Goal: Information Seeking & Learning: Learn about a topic

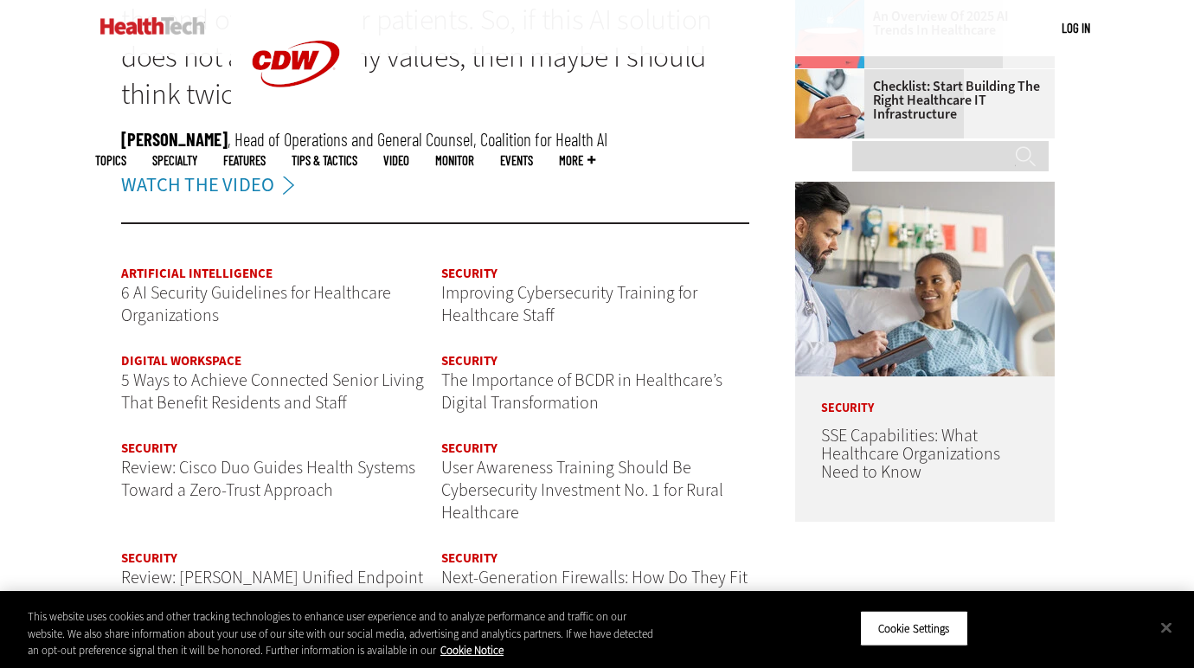
scroll to position [2028, 0]
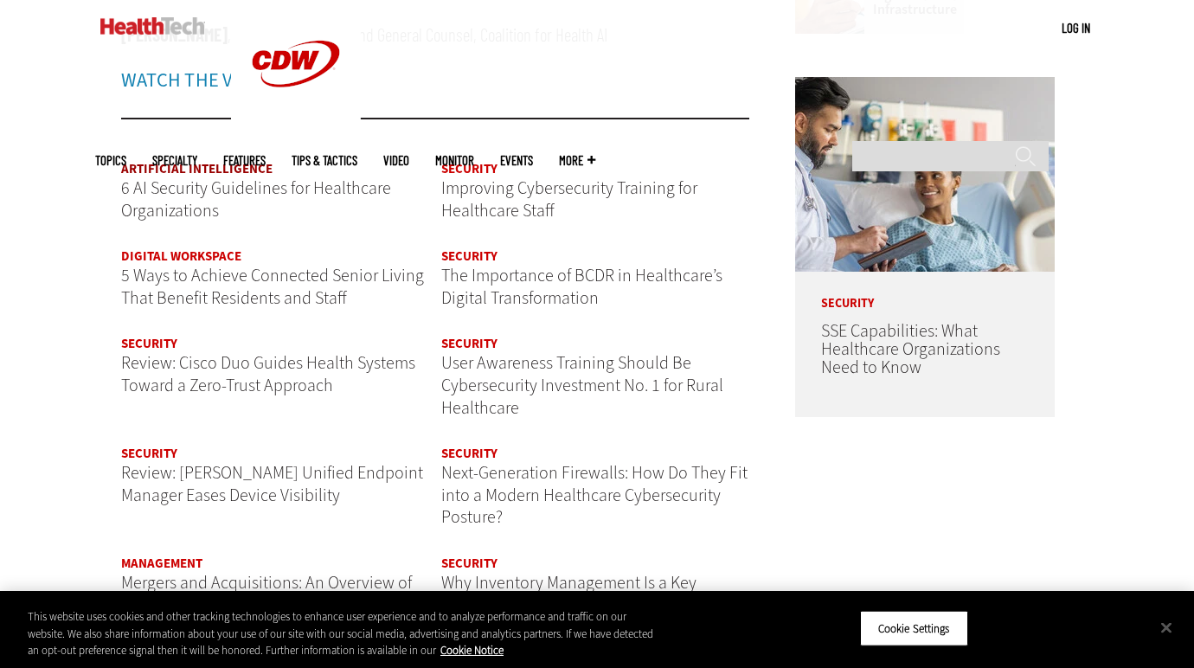
click at [196, 166] on link "Artificial Intelligence" at bounding box center [196, 168] width 151 height 17
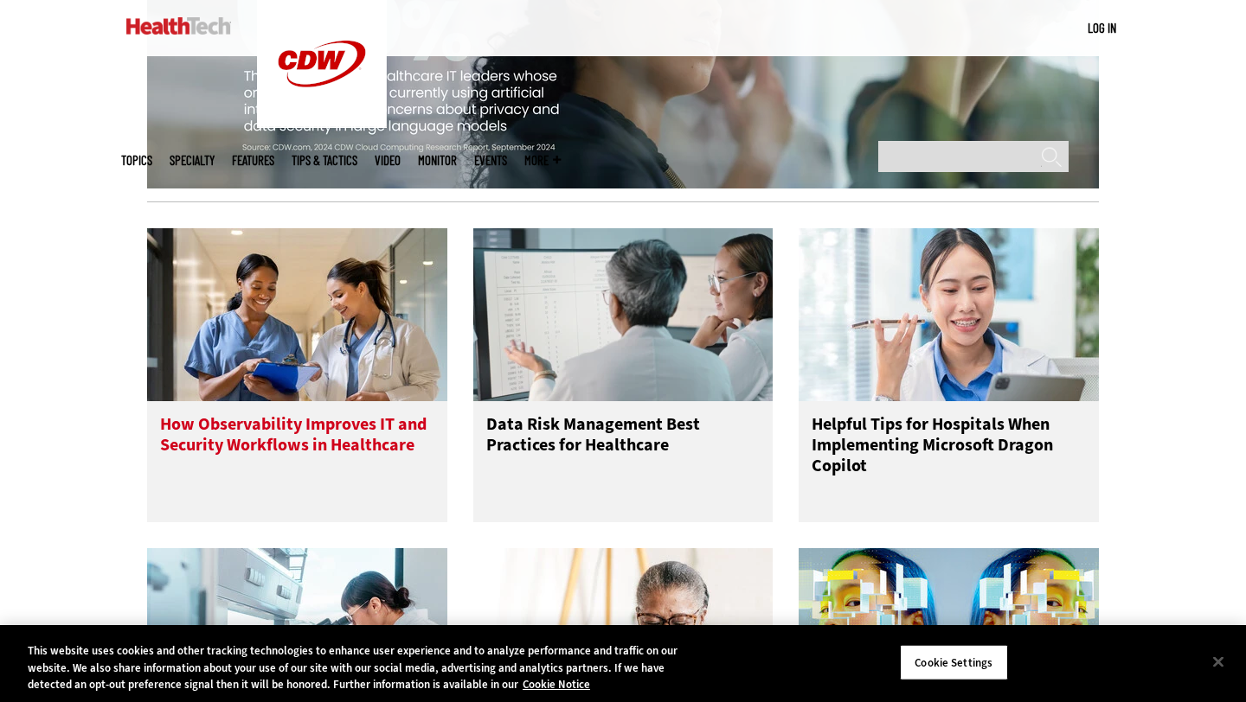
scroll to position [1950, 0]
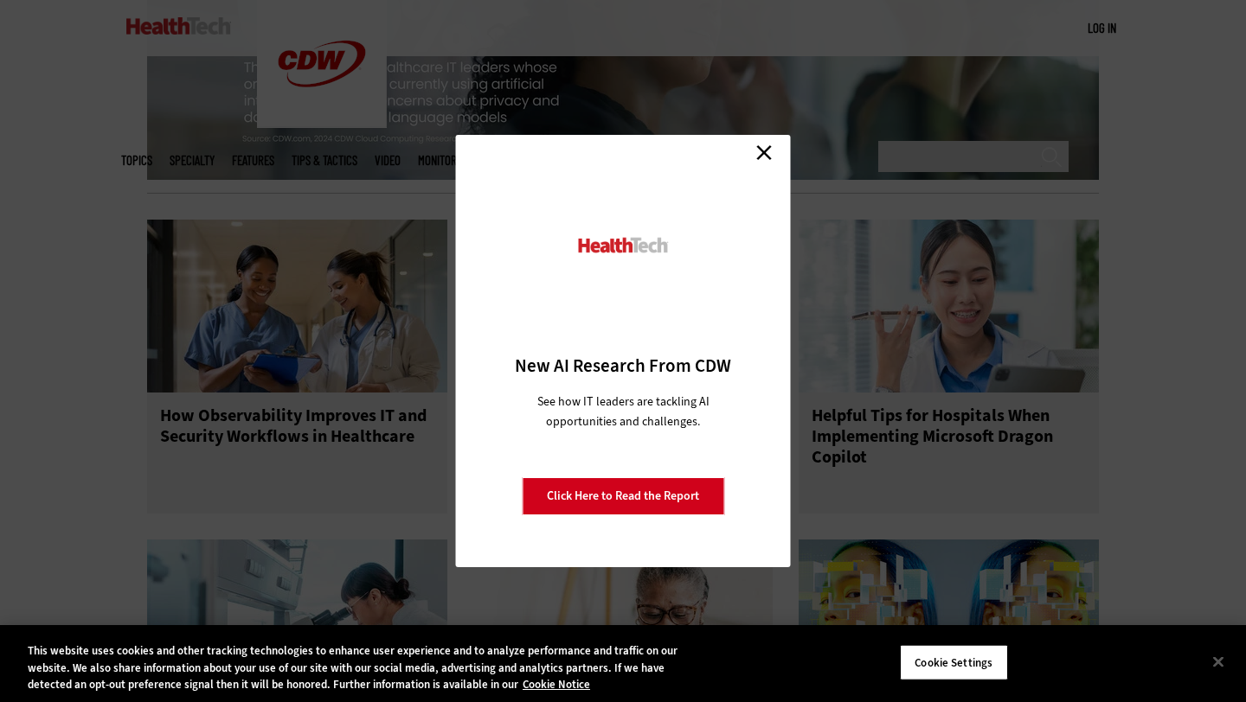
click at [758, 146] on link "Close" at bounding box center [764, 152] width 26 height 26
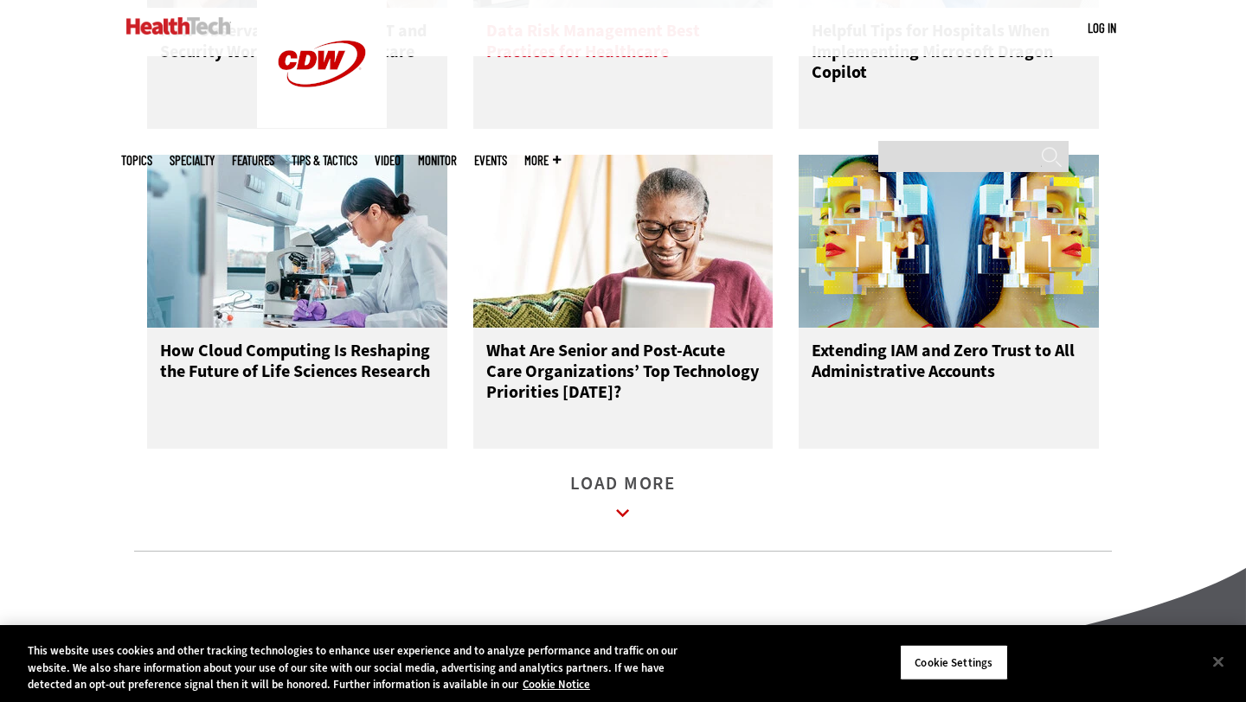
scroll to position [2369, 0]
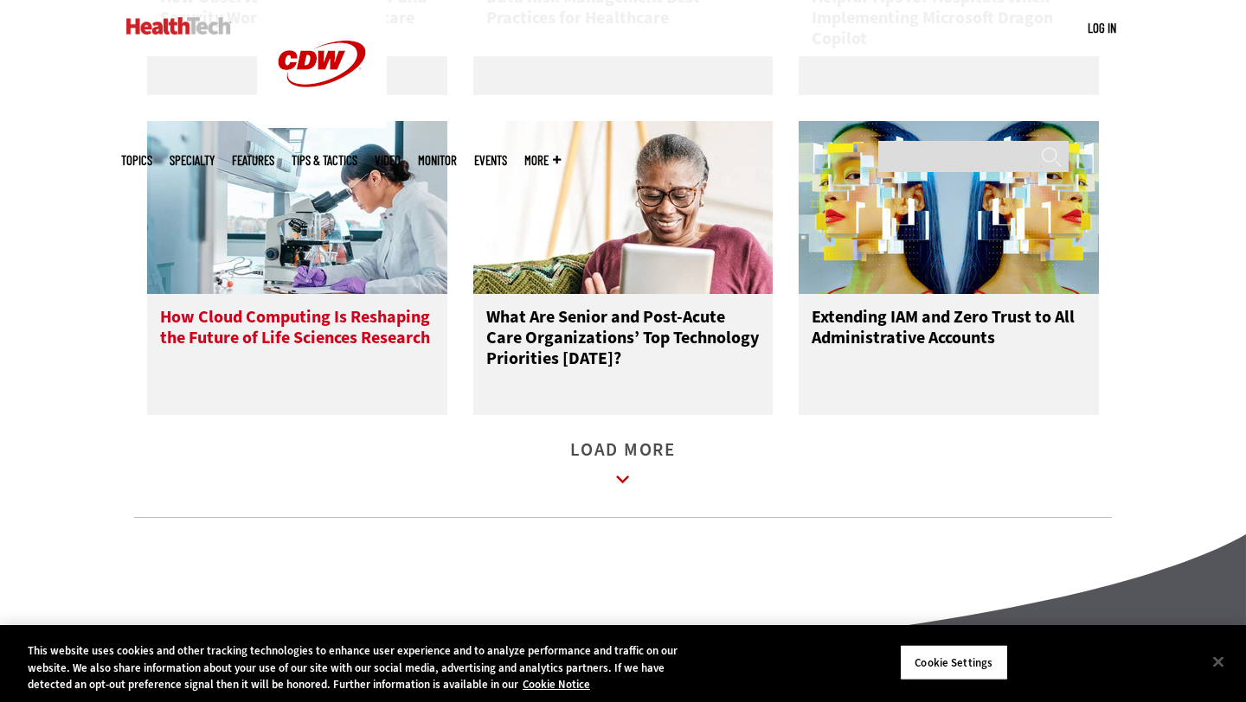
click at [358, 320] on div "How Cloud Computing Is Reshaping the Future of Life Sciences Research" at bounding box center [297, 354] width 300 height 121
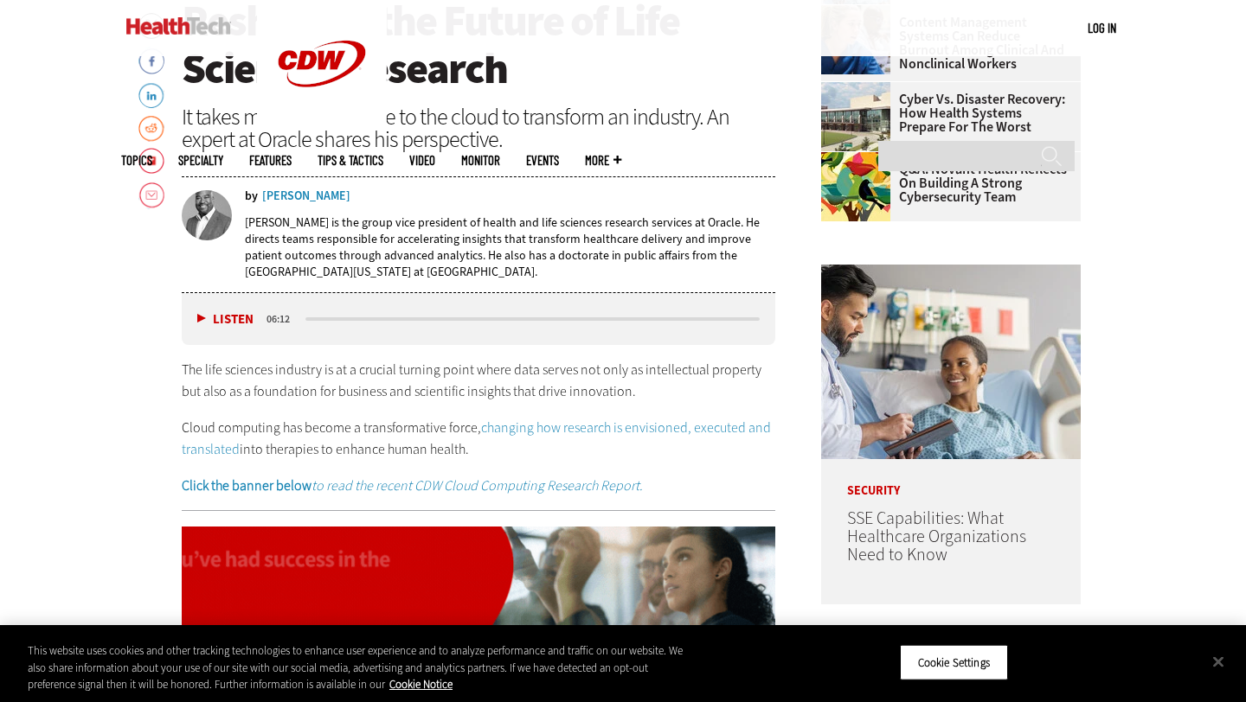
scroll to position [735, 0]
